Goal: Task Accomplishment & Management: Manage account settings

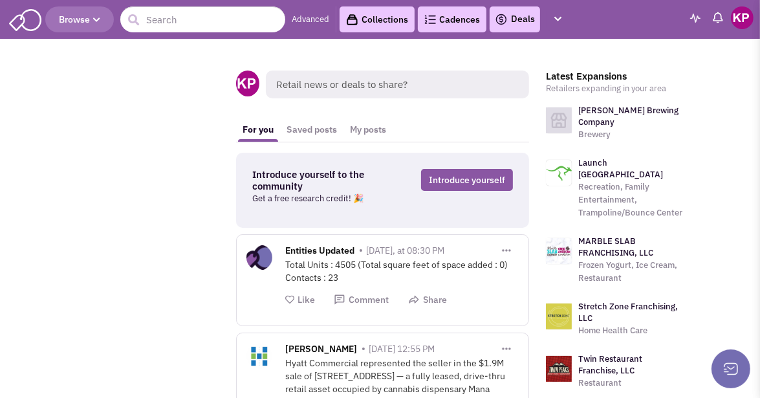
click at [515, 21] on link "Deals" at bounding box center [515, 20] width 40 height 16
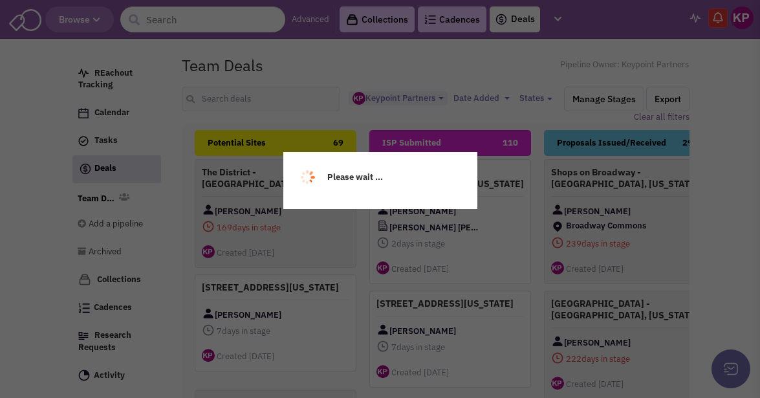
select select "1896"
select select
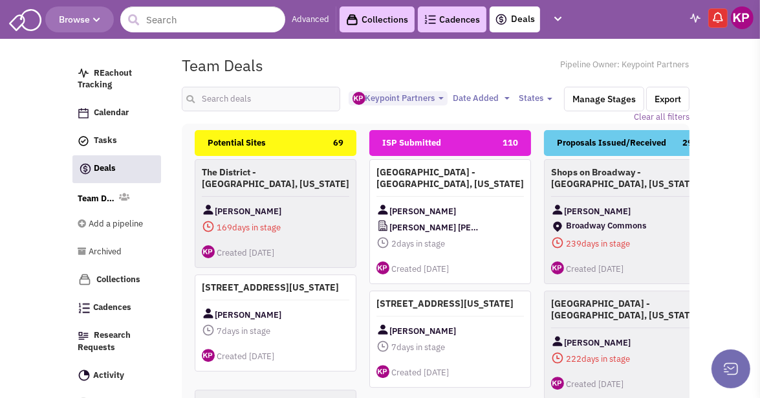
scroll to position [11, 0]
click at [250, 99] on input "text" at bounding box center [261, 99] width 158 height 25
type input "nashua"
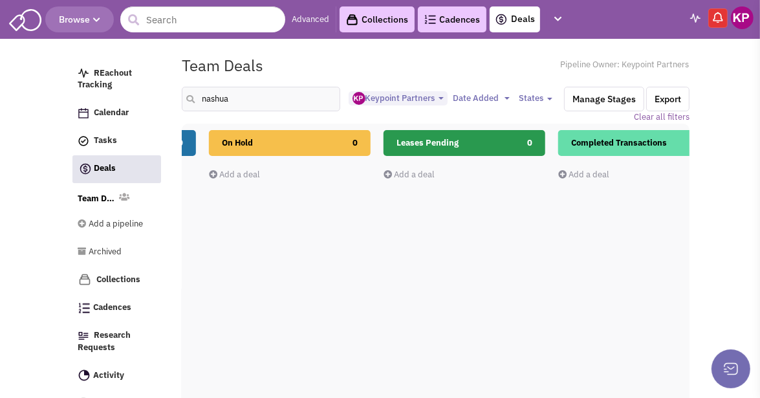
scroll to position [0, 0]
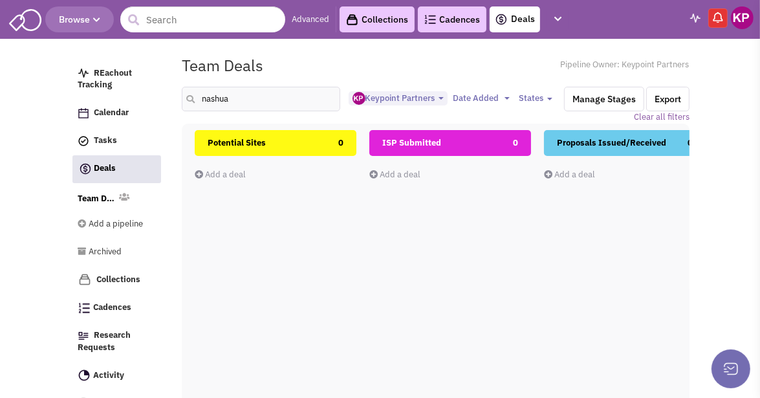
drag, startPoint x: 533, startPoint y: 127, endPoint x: 94, endPoint y: 175, distance: 441.0
click at [79, 50] on div "REachout Tracking Calendar Tasks Completed Tasks Deals Team Deals Toggle Dropdo…" at bounding box center [379, 50] width 619 height 0
click at [742, 26] on img at bounding box center [742, 17] width 23 height 23
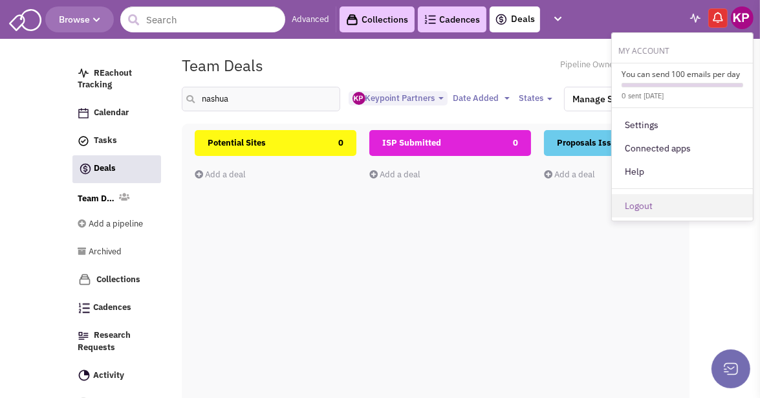
click at [650, 211] on link "Logout" at bounding box center [682, 205] width 141 height 23
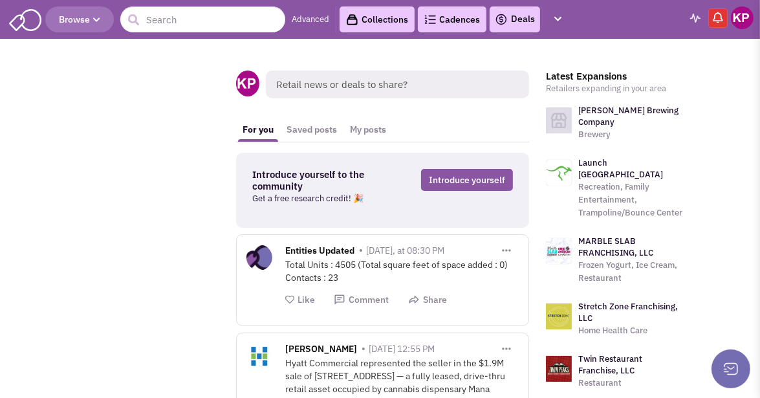
click at [513, 18] on link "Deals" at bounding box center [515, 20] width 40 height 16
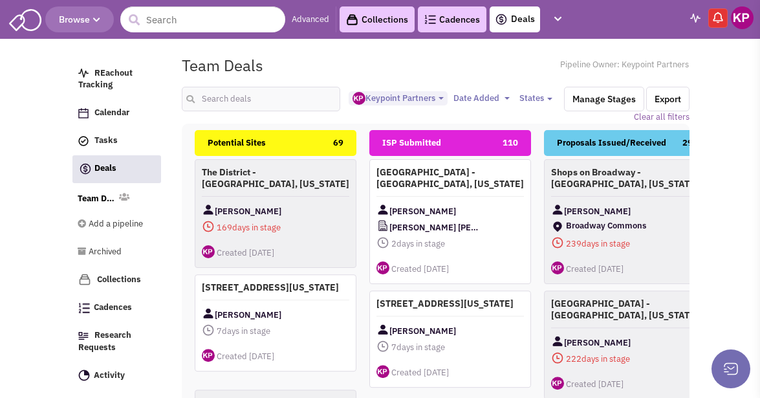
select select "1896"
select select
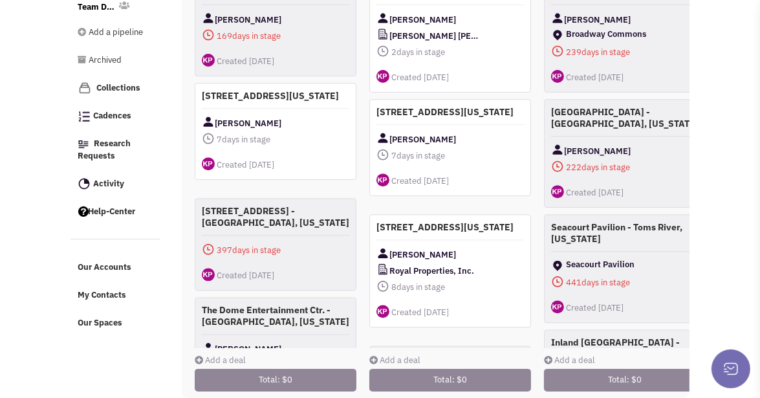
scroll to position [212, 0]
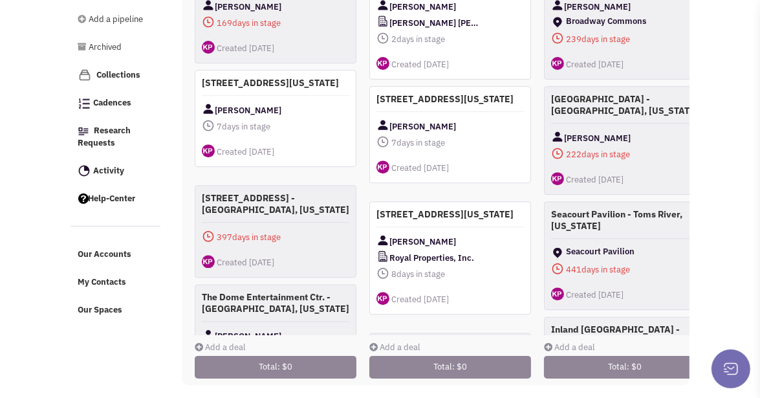
click at [231, 341] on link "Add a deal" at bounding box center [220, 346] width 51 height 11
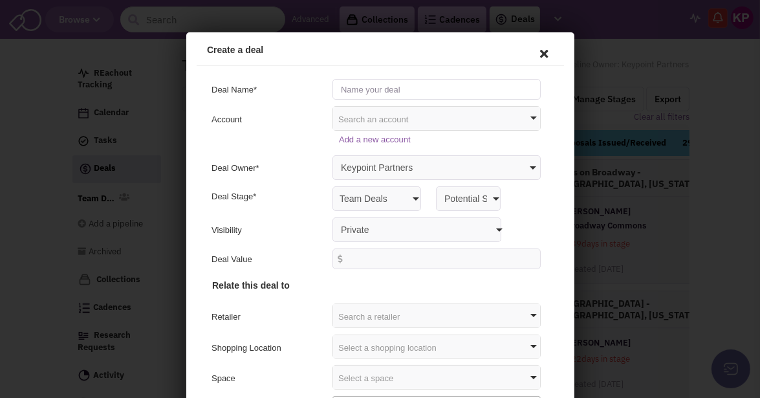
click at [357, 89] on input "text" at bounding box center [434, 86] width 208 height 21
type input "[GEOGRAPHIC_DATA] - [GEOGRAPHIC_DATA], [US_STATE]"
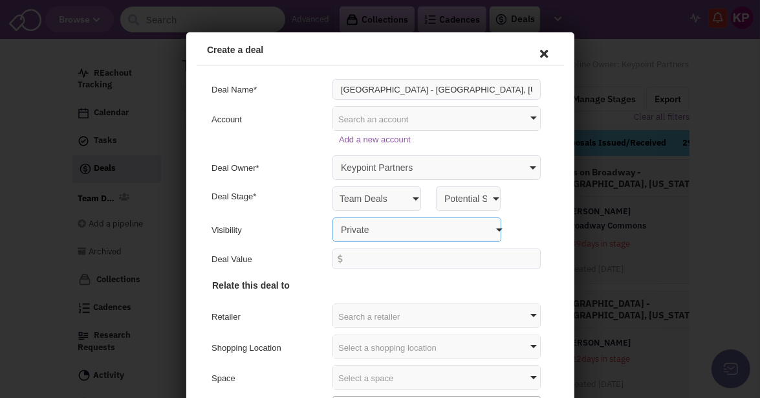
click at [362, 217] on select "Private Anyone with access to this pipeline" at bounding box center [414, 227] width 169 height 25
select select "false"
click at [330, 215] on select "Private Anyone with access to this pipeline" at bounding box center [414, 227] width 169 height 25
click at [309, 204] on div "Deal Stage* Team Deals Potential Sites ISP Submitted Proposals Issued/Rec... Pr…" at bounding box center [377, 196] width 354 height 25
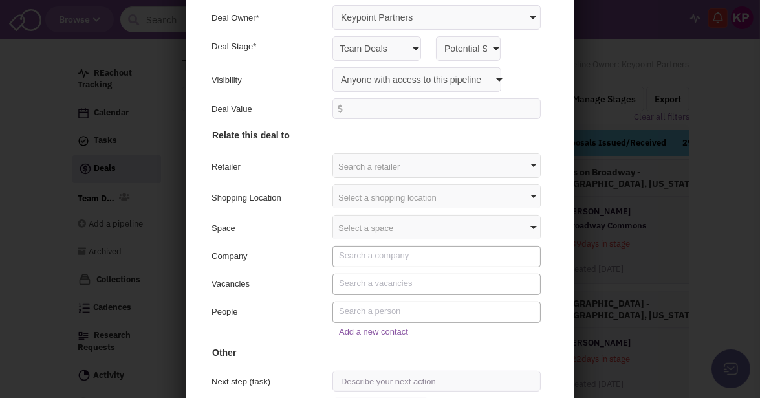
scroll to position [186, 0]
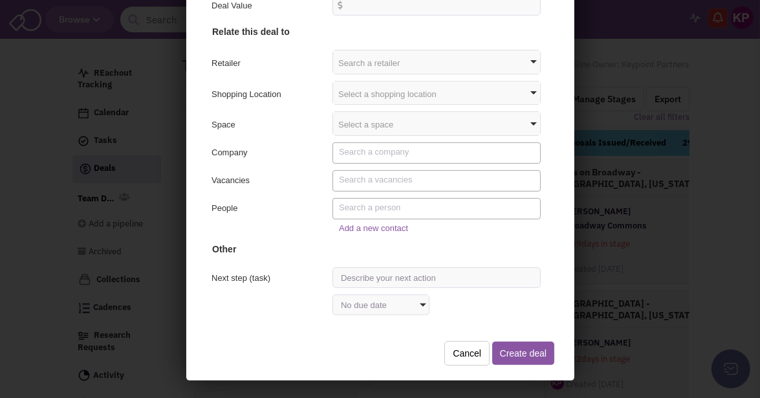
click at [352, 92] on div "Select a shopping location" at bounding box center [433, 91] width 207 height 23
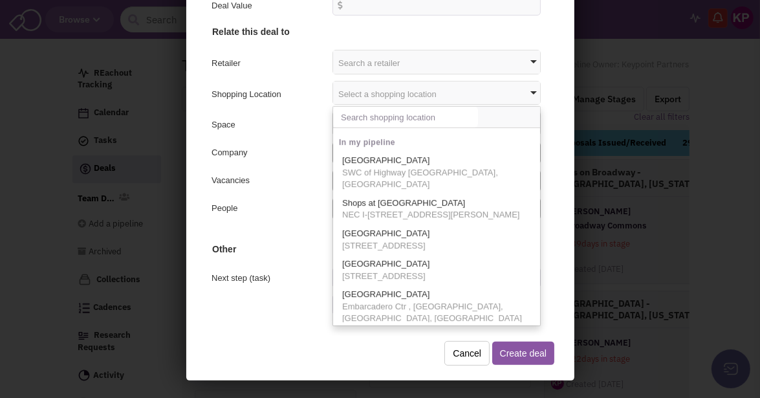
click at [356, 118] on input "text" at bounding box center [402, 115] width 145 height 21
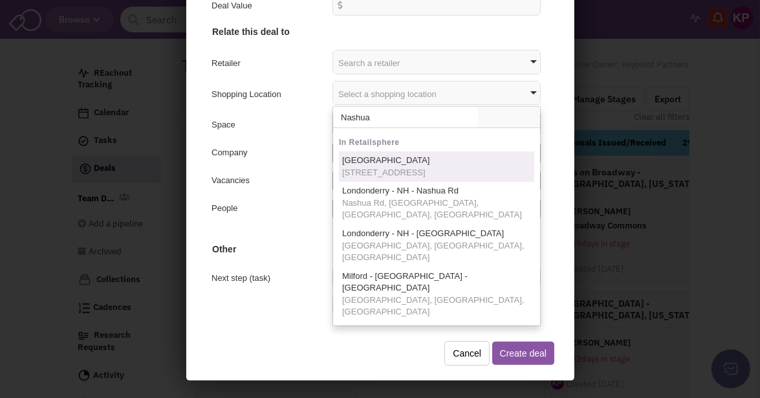
type input "Nashua"
click at [360, 161] on span "[GEOGRAPHIC_DATA]" at bounding box center [382, 159] width 87 height 10
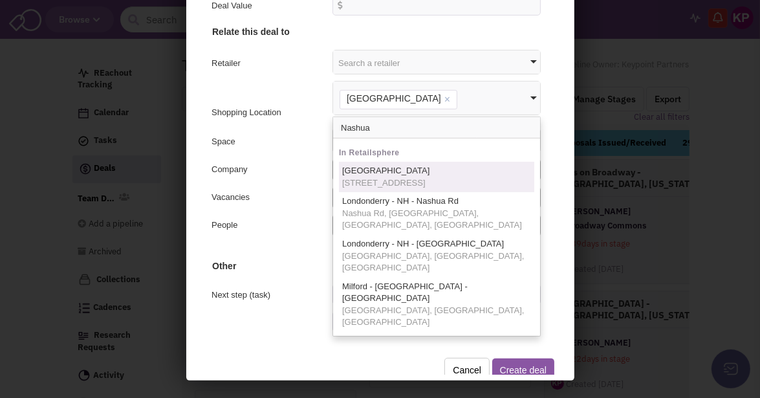
click at [314, 148] on div "Space" at bounding box center [265, 142] width 112 height 16
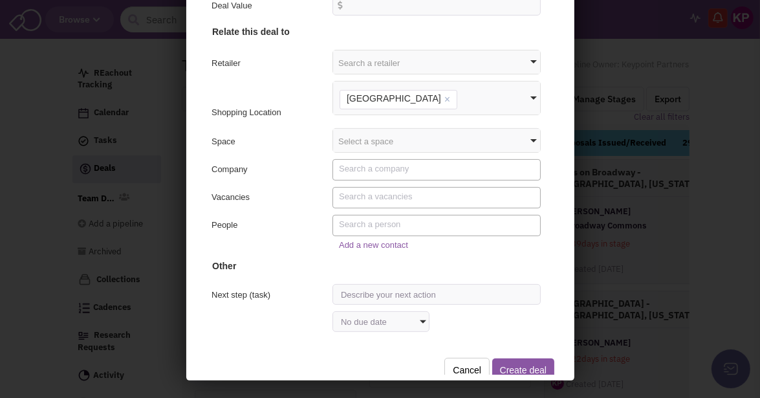
click at [357, 169] on textarea "Search" at bounding box center [435, 168] width 198 height 12
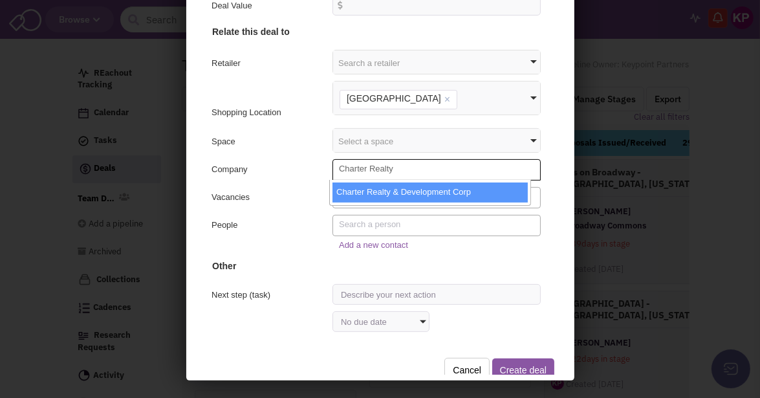
type textarea "Charter Realty"
select select "15854_11_0"
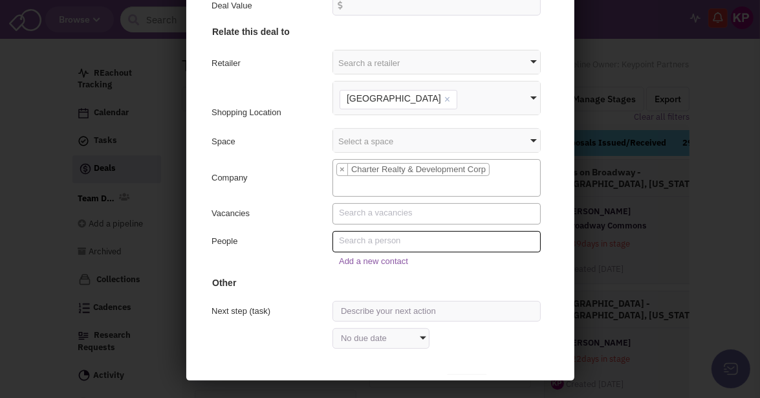
click at [363, 240] on textarea "Search" at bounding box center [435, 239] width 198 height 12
type textarea "furze"
click at [367, 259] on link "Add a new contact" at bounding box center [370, 260] width 69 height 10
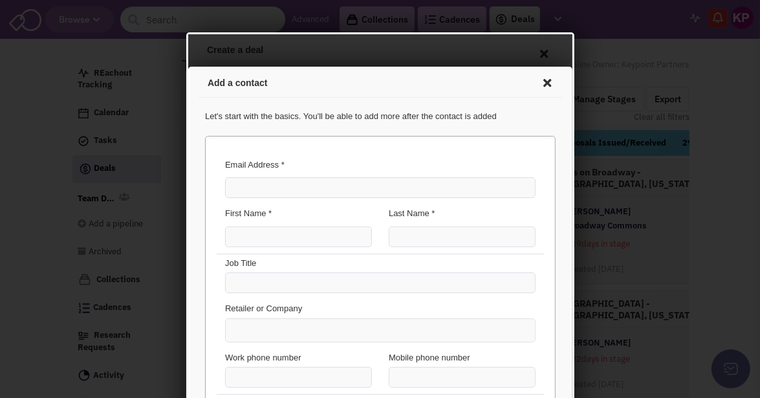
scroll to position [65, 0]
click at [271, 183] on input "Email Address *" at bounding box center [377, 185] width 310 height 21
type input "[PERSON_NAME][EMAIL_ADDRESS][DOMAIN_NAME]"
type input "[PERSON_NAME]"
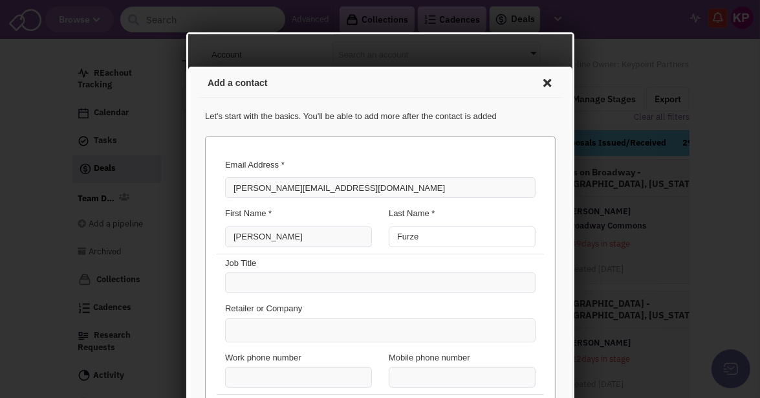
type input "Furze"
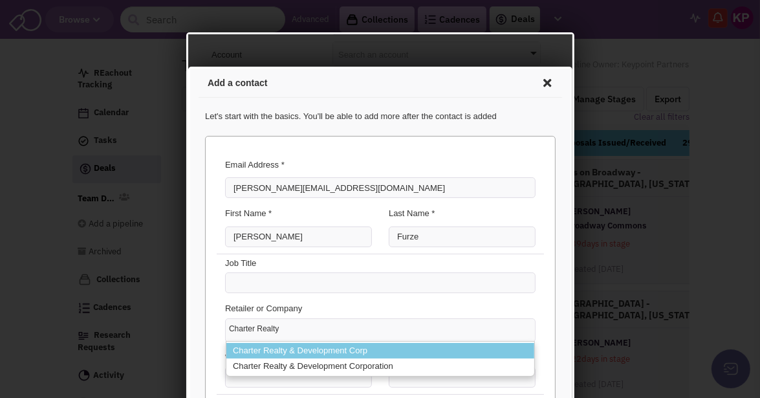
type input "Charter Realty"
click at [266, 341] on li "Charter Realty & Development Corp" at bounding box center [378, 348] width 308 height 16
click at [187, 66] on select "Charter Realty Charter Realty & Development Corp Charter Realty & Development C…" at bounding box center [187, 66] width 0 height 0
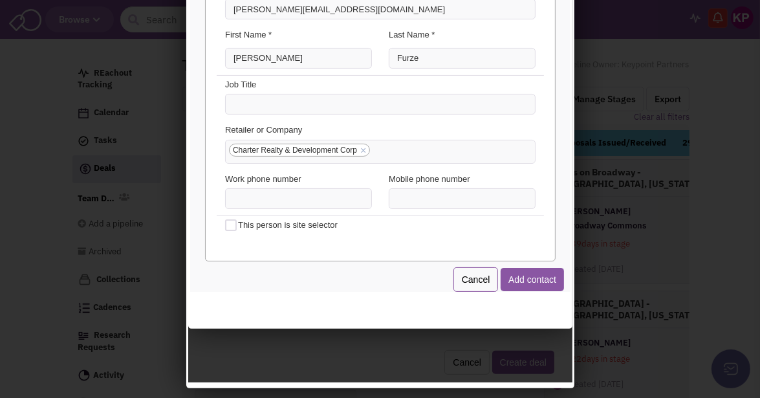
scroll to position [186, 0]
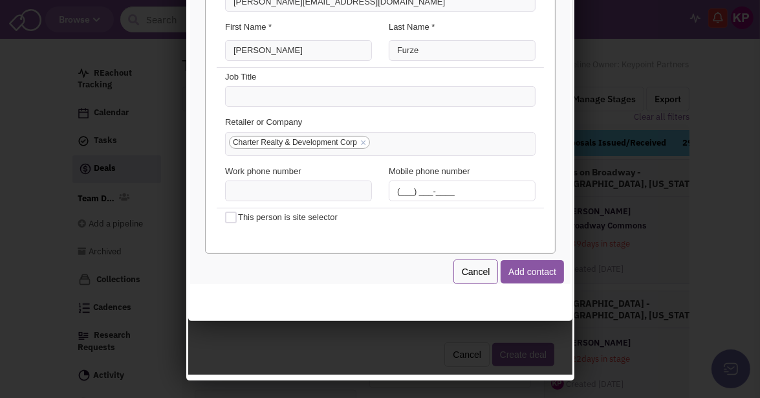
click at [389, 189] on input "(___) ___-____" at bounding box center [459, 189] width 147 height 21
click at [391, 190] on input "(___) ___-____" at bounding box center [459, 189] width 147 height 21
type input "[PHONE_NUMBER]"
click at [382, 228] on div "This person is site selector" at bounding box center [377, 219] width 327 height 25
click at [504, 264] on button "Add contact" at bounding box center [529, 270] width 63 height 23
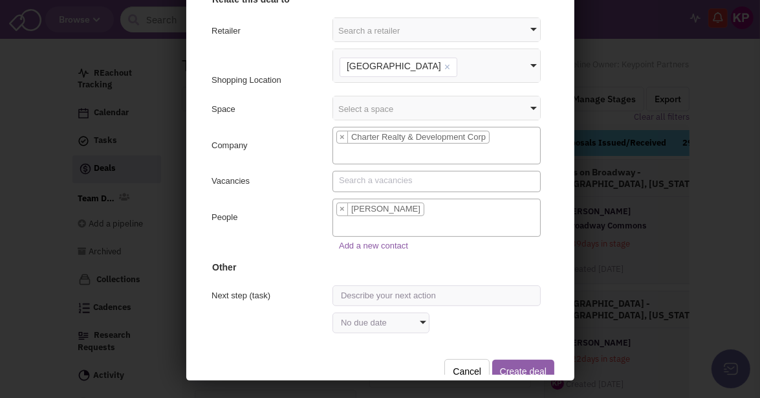
click at [496, 363] on button "Create deal" at bounding box center [520, 369] width 62 height 23
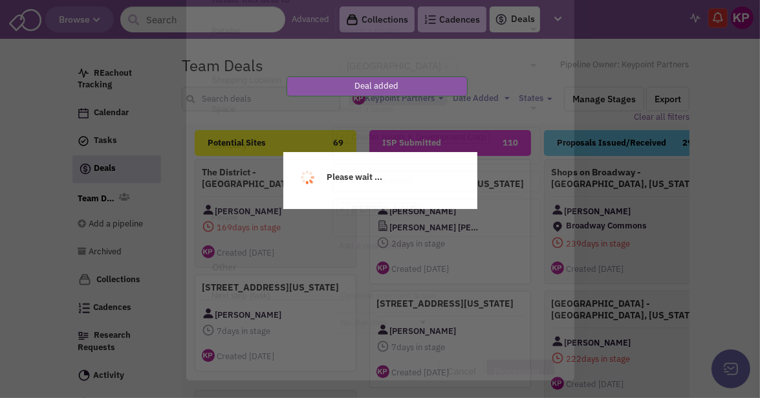
scroll to position [0, 0]
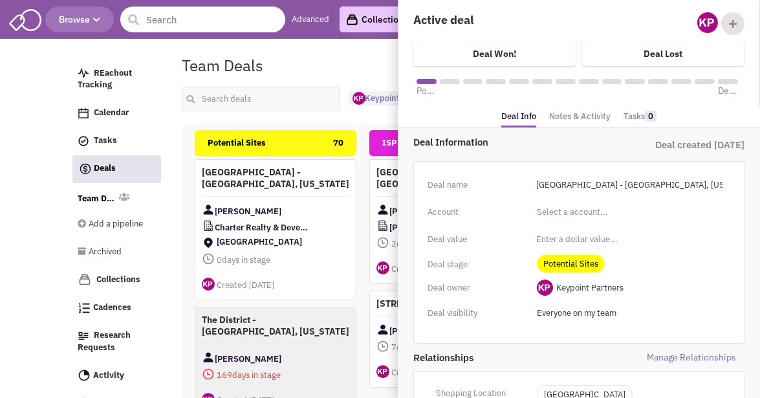
click at [580, 115] on link "Notes & Activity" at bounding box center [579, 116] width 61 height 19
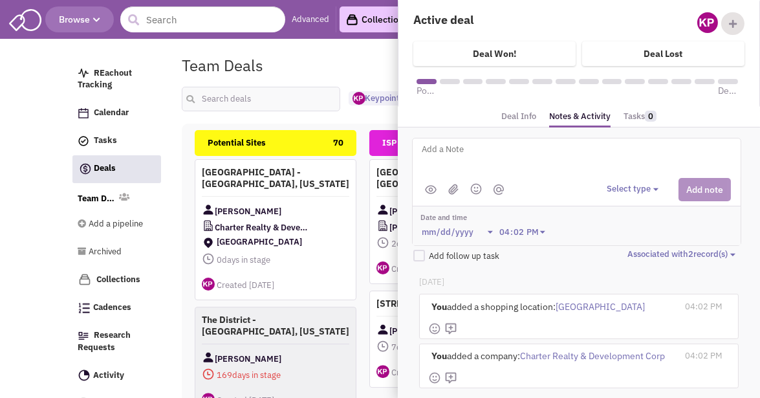
click at [465, 152] on textarea at bounding box center [580, 160] width 320 height 36
type textarea "[STREET_ADDRESS] - [GEOGRAPHIC_DATA], [GEOGRAPHIC_DATA]"
click at [623, 180] on div "Select type Select type" at bounding box center [668, 189] width 124 height 23
click at [621, 194] on div "Select type Select type" at bounding box center [668, 189] width 124 height 23
click at [621, 185] on button "Select type" at bounding box center [634, 189] width 56 height 12
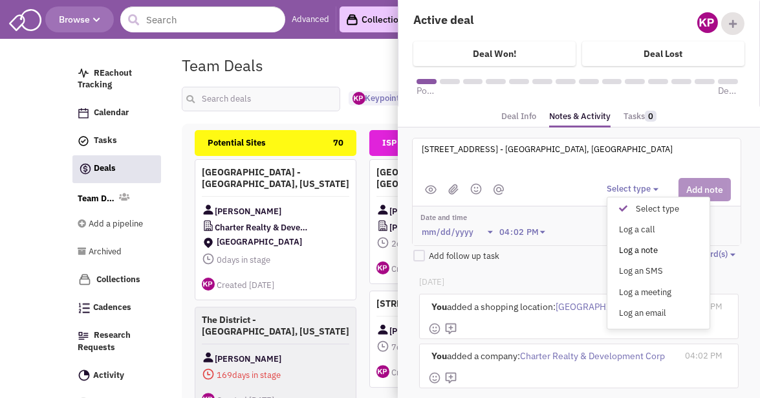
click at [630, 246] on div "Log a note" at bounding box center [626, 250] width 32 height 12
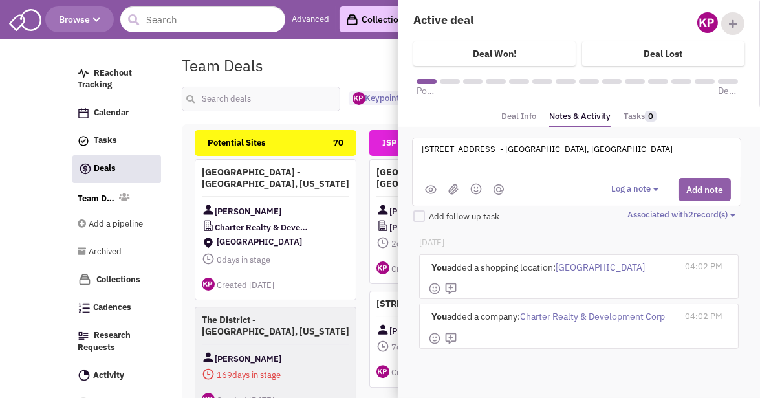
click at [699, 180] on button "Add note" at bounding box center [704, 189] width 52 height 23
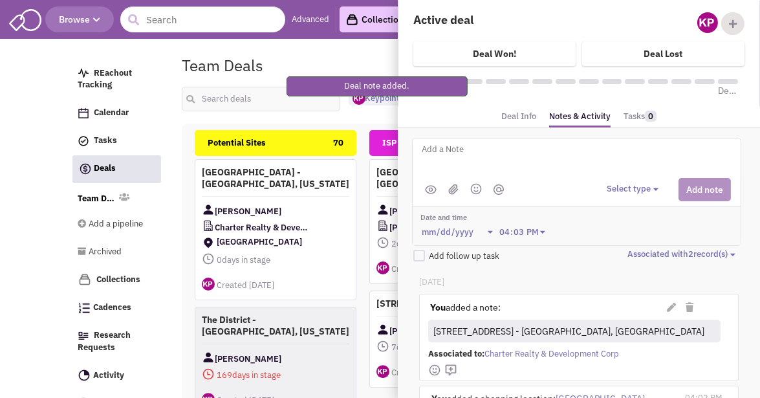
click at [551, 159] on textarea at bounding box center [580, 160] width 320 height 36
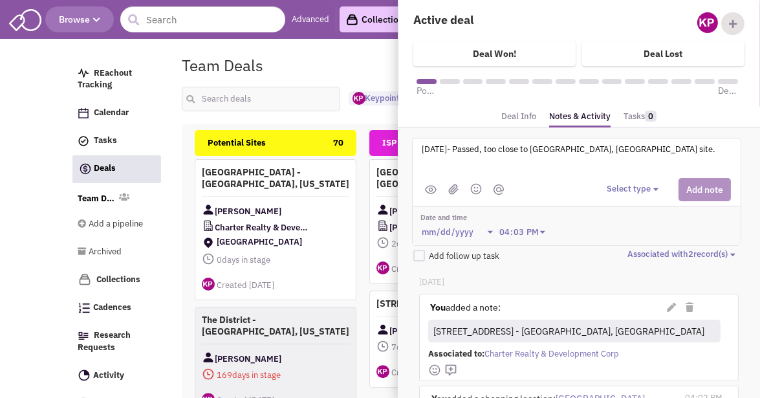
type textarea "[DATE]- Passed, too close to [GEOGRAPHIC_DATA], [GEOGRAPHIC_DATA] site."
click at [617, 190] on button "Select type" at bounding box center [634, 189] width 56 height 12
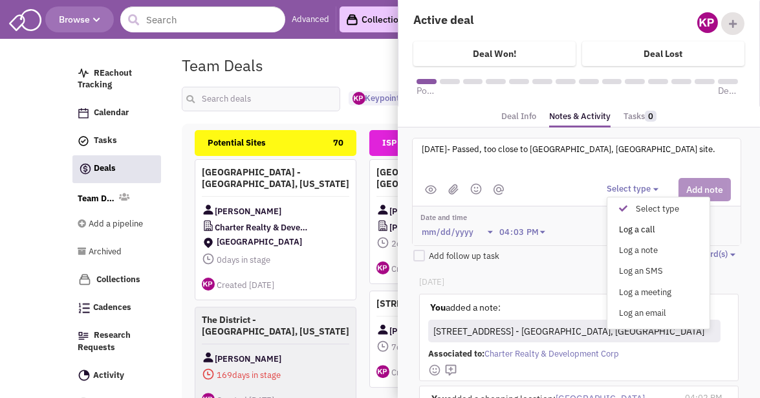
click at [625, 226] on div "Log a call" at bounding box center [626, 230] width 32 height 12
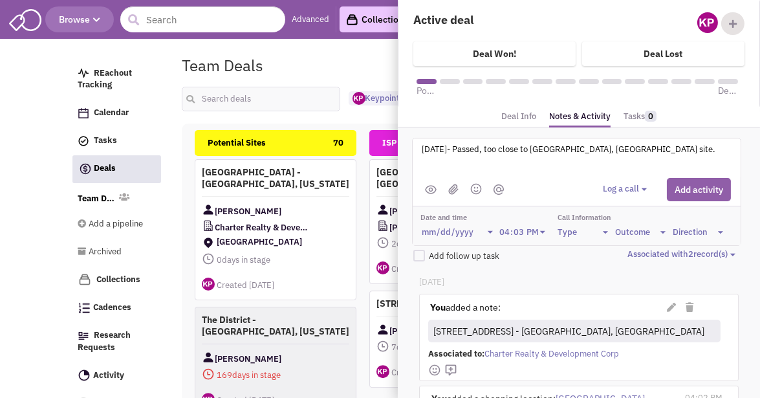
click at [687, 185] on button "Add activity" at bounding box center [699, 189] width 64 height 23
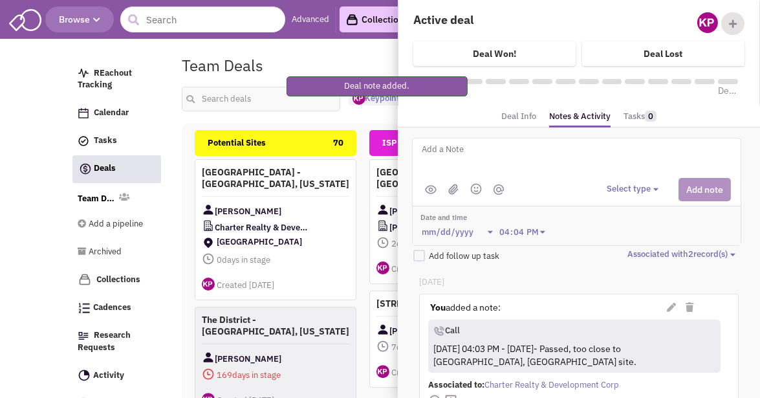
click at [522, 118] on link "Deal Info" at bounding box center [518, 116] width 35 height 19
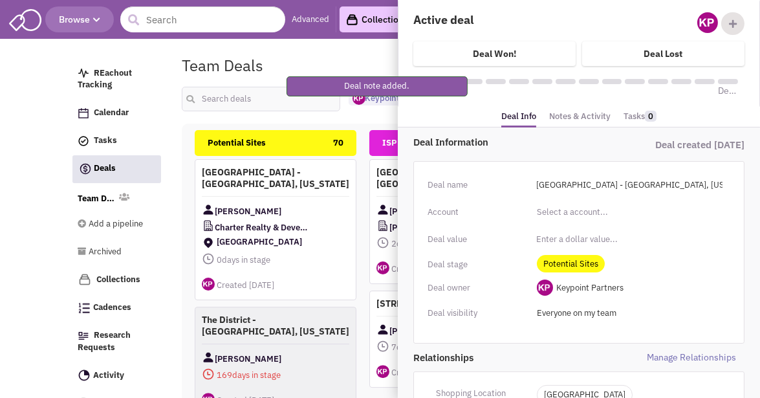
click at [565, 257] on span "Potential Sites" at bounding box center [571, 263] width 68 height 17
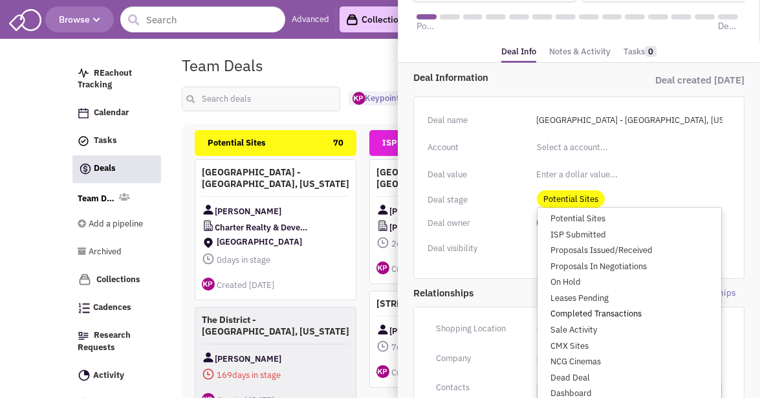
scroll to position [129, 0]
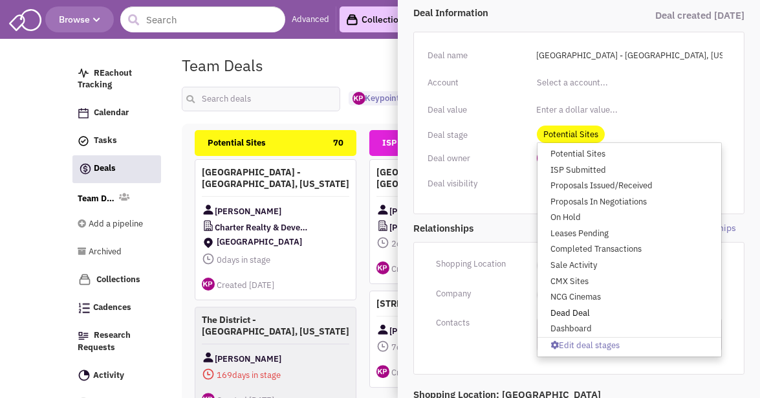
click at [582, 310] on link "Dead Deal" at bounding box center [629, 312] width 184 height 16
